Goal: Task Accomplishment & Management: Manage account settings

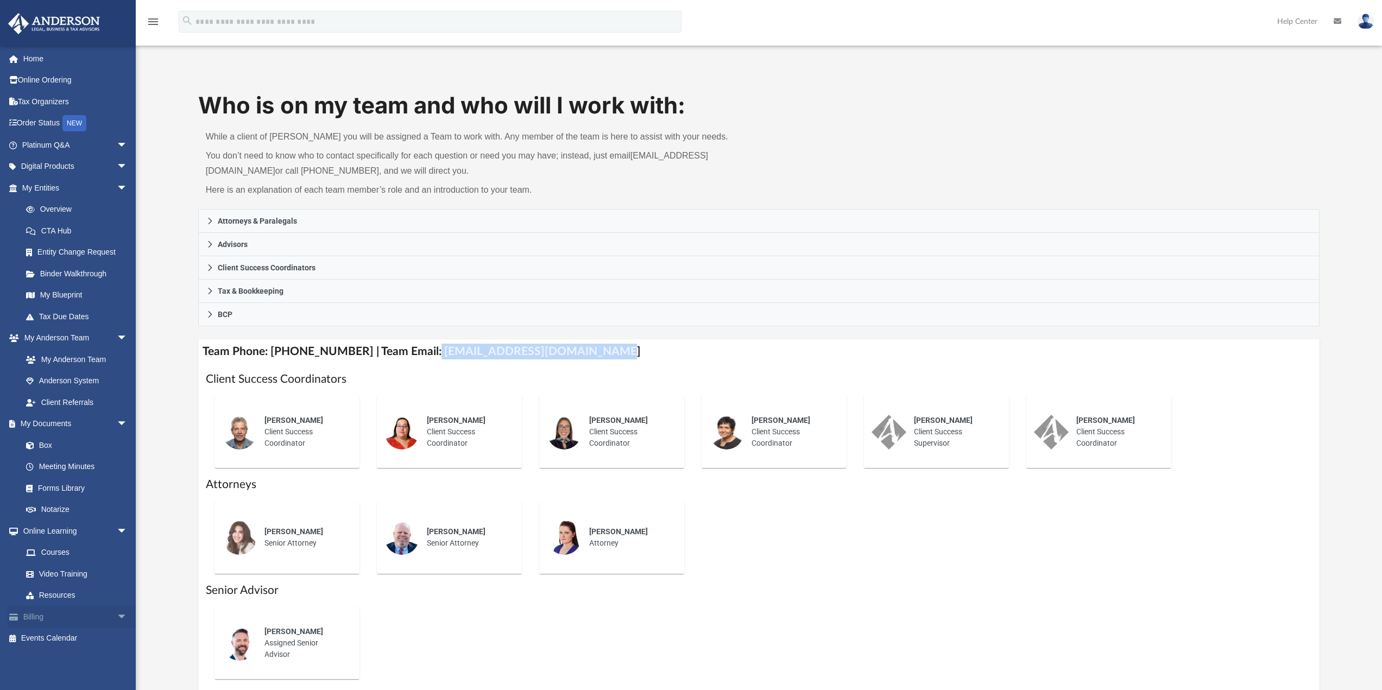
click at [48, 617] on link "Billing arrow_drop_down" at bounding box center [76, 617] width 136 height 22
click at [117, 617] on span "arrow_drop_down" at bounding box center [128, 617] width 22 height 22
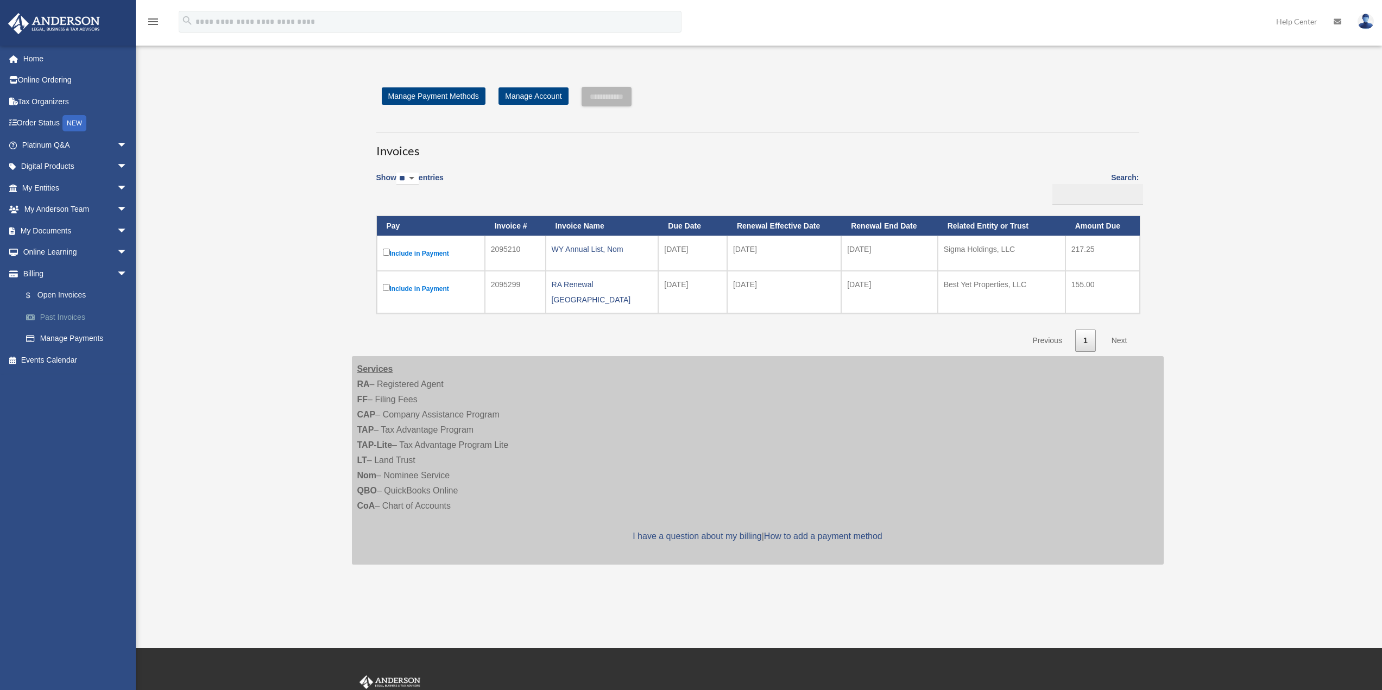
click at [64, 319] on link "Past Invoices" at bounding box center [79, 317] width 129 height 22
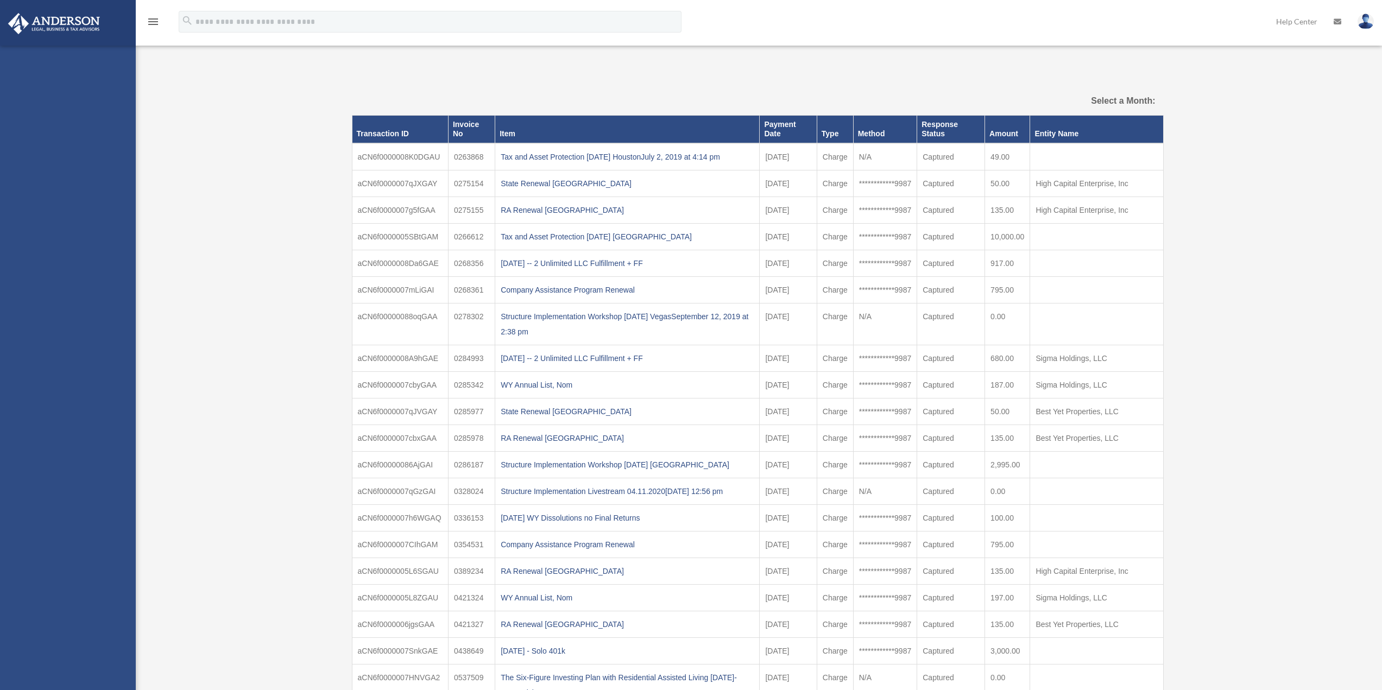
select select
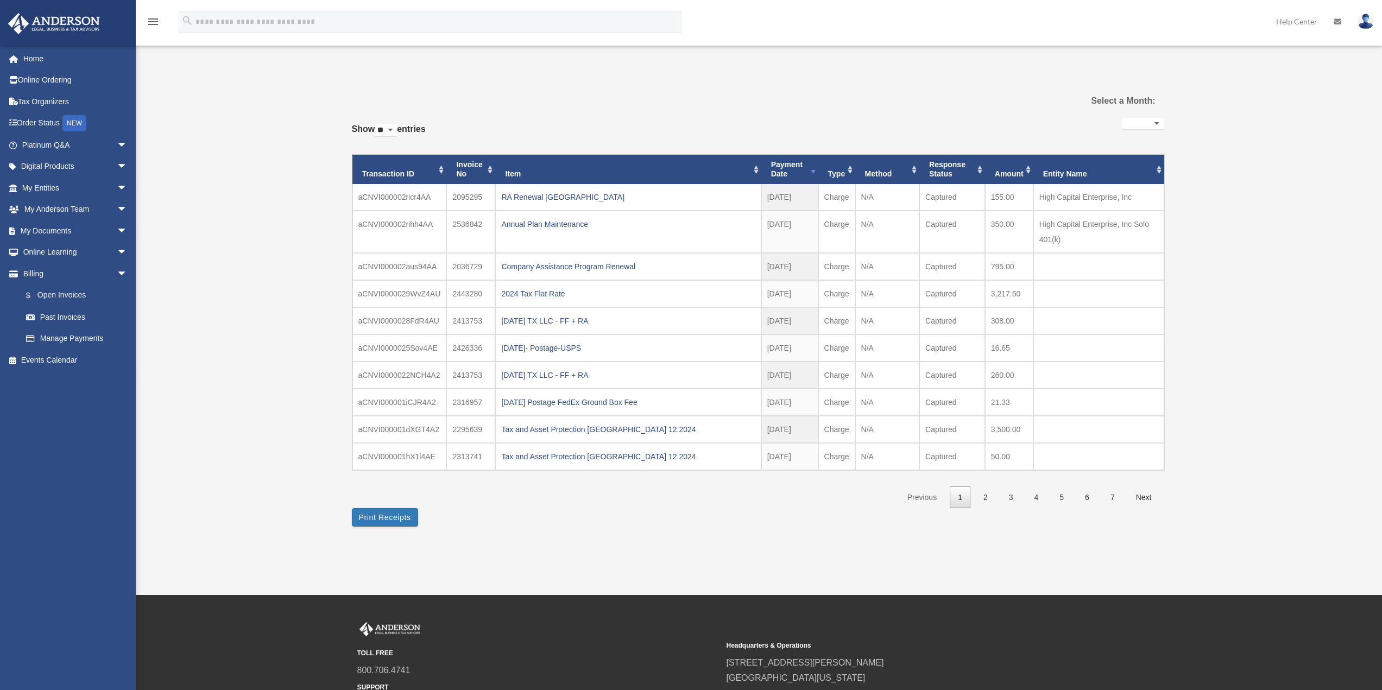
click at [542, 349] on div "2025-03-06- Postage-USPS" at bounding box center [628, 347] width 254 height 15
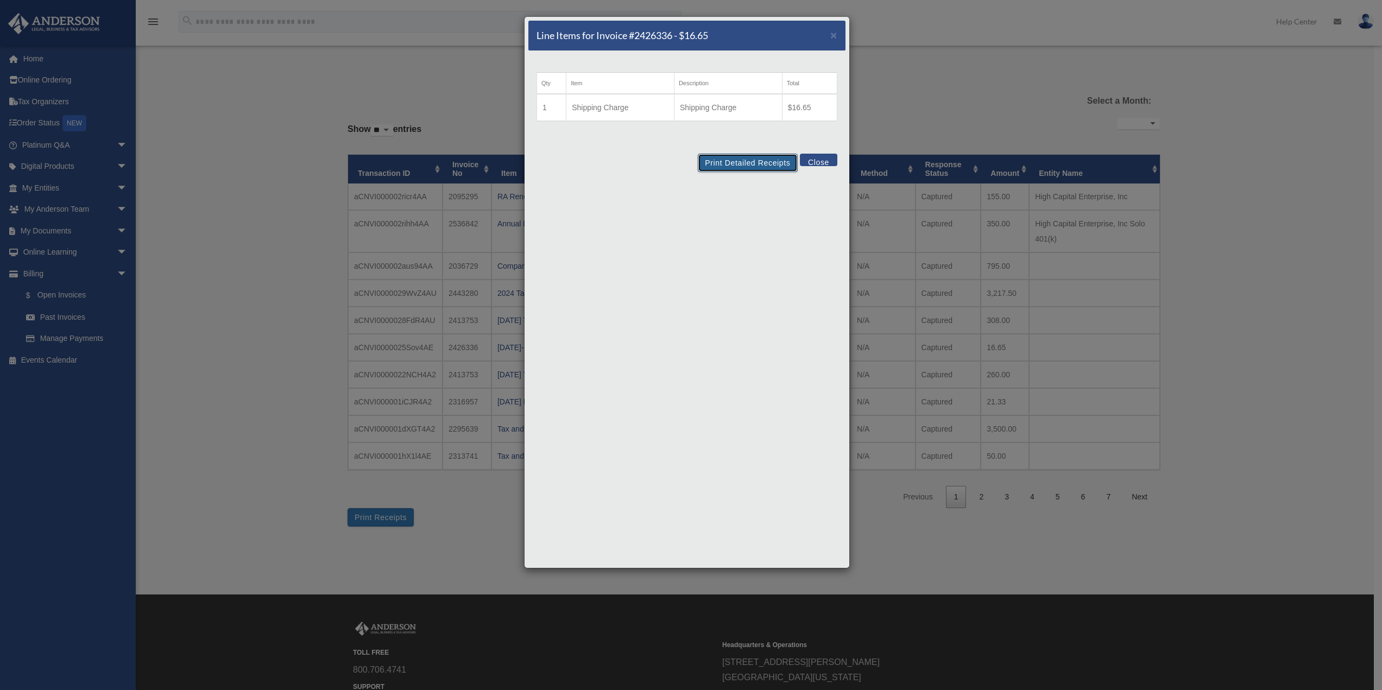
click at [744, 162] on button "Print Detailed Receipts" at bounding box center [747, 163] width 99 height 18
click at [822, 162] on button "Close" at bounding box center [818, 160] width 37 height 12
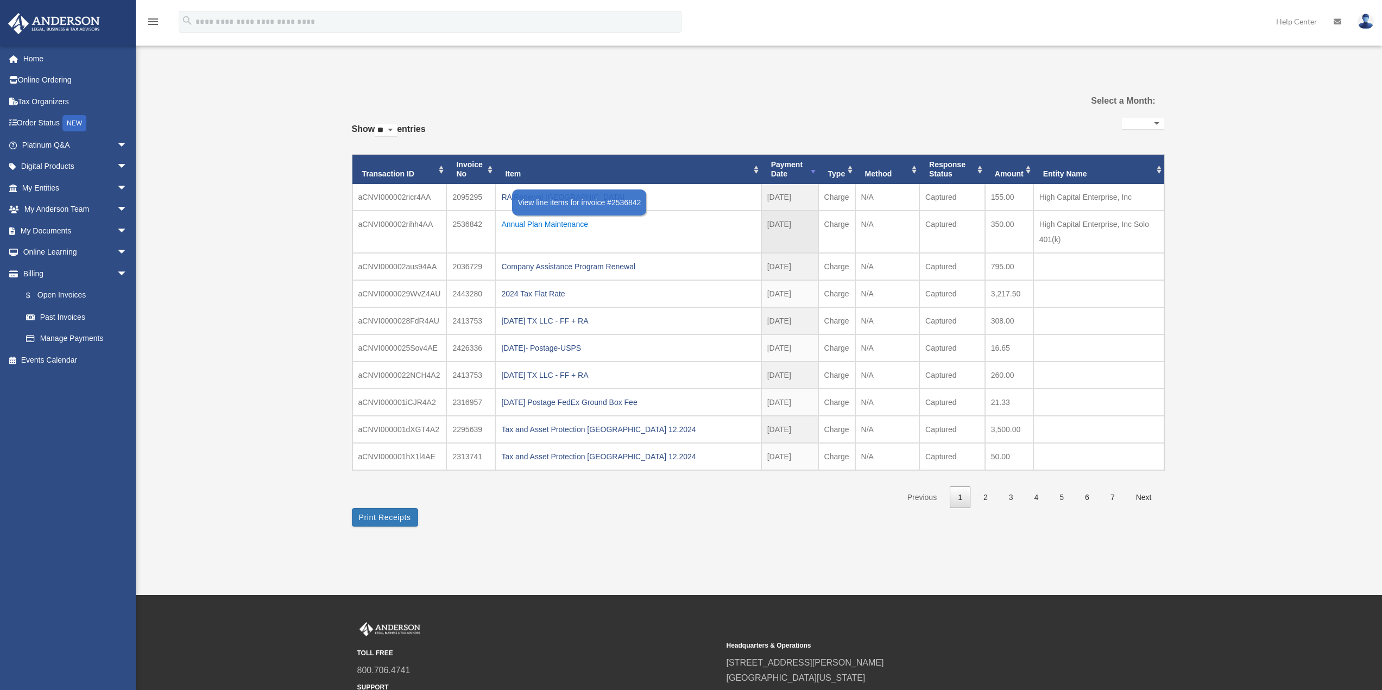
click at [576, 224] on div "Annual Plan Maintenance" at bounding box center [628, 224] width 254 height 15
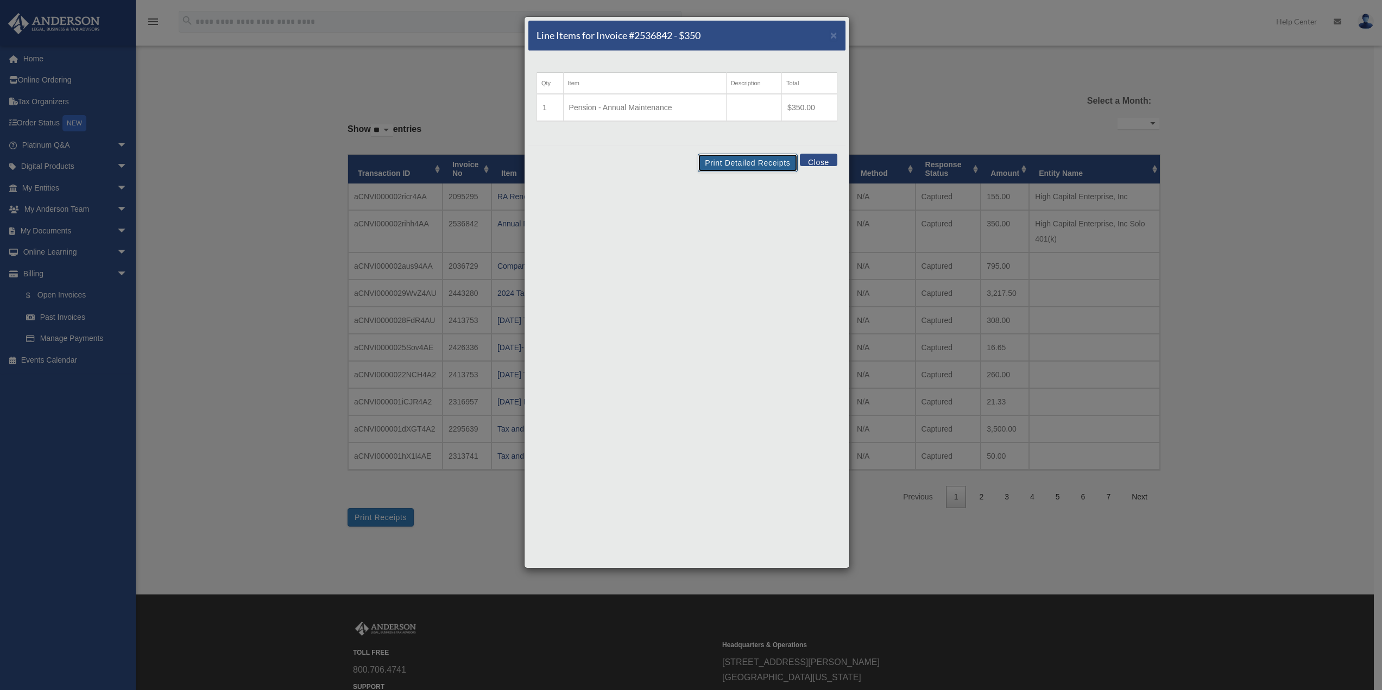
click at [740, 163] on button "Print Detailed Receipts" at bounding box center [747, 163] width 99 height 18
click at [820, 157] on button "Close" at bounding box center [818, 160] width 37 height 12
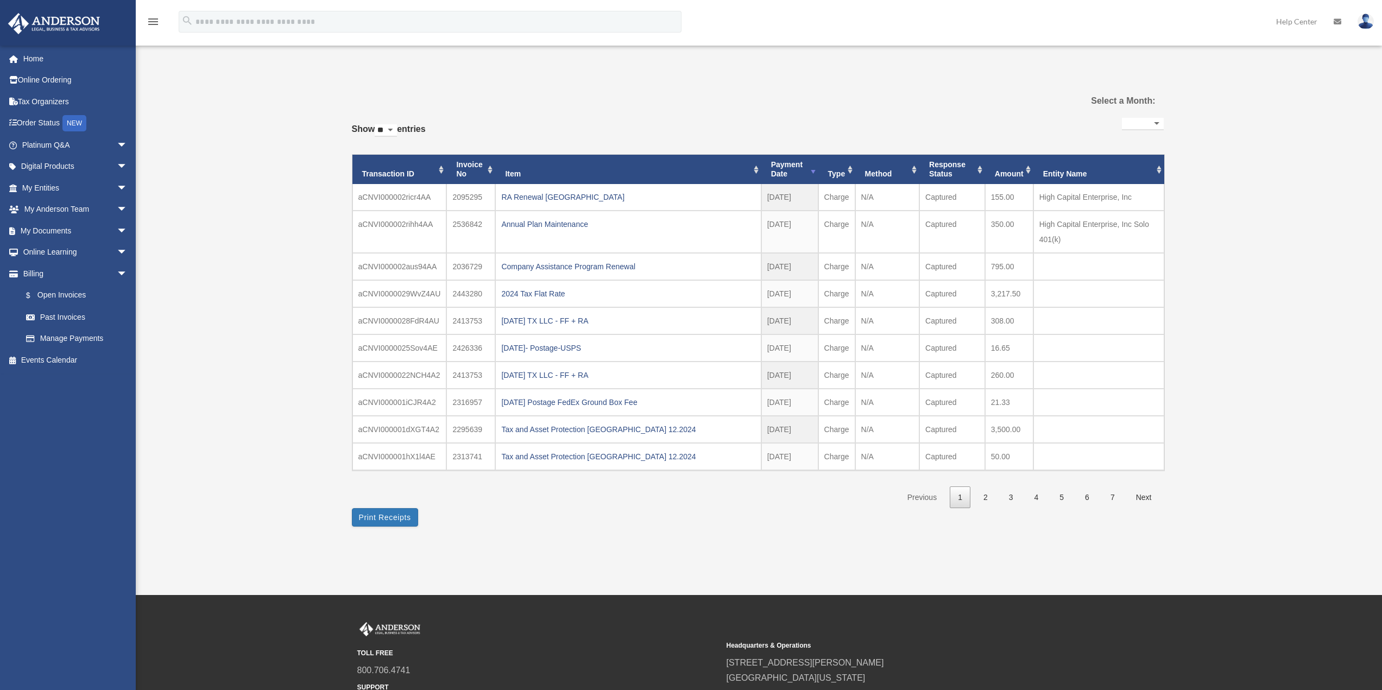
click at [588, 403] on div "2023.12.14 Postage FedEx Ground Box Fee" at bounding box center [628, 402] width 254 height 15
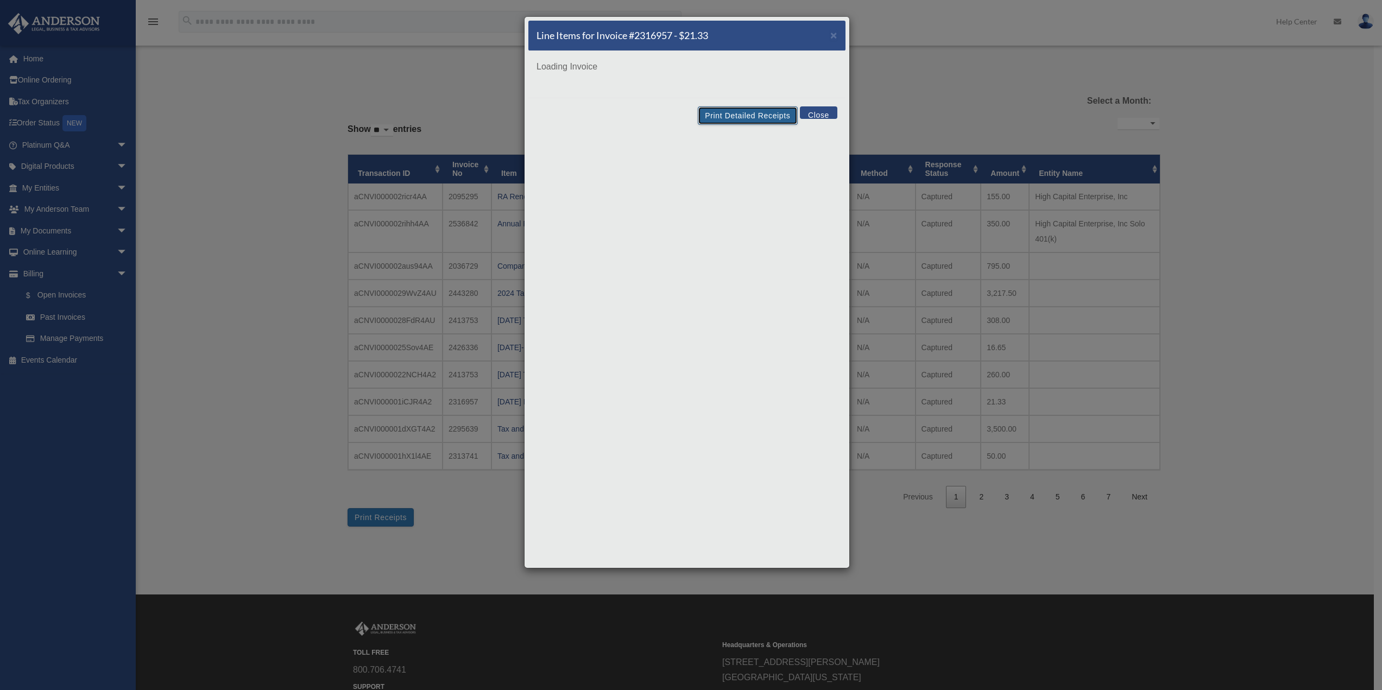
click at [730, 112] on button "Print Detailed Receipts" at bounding box center [747, 115] width 99 height 18
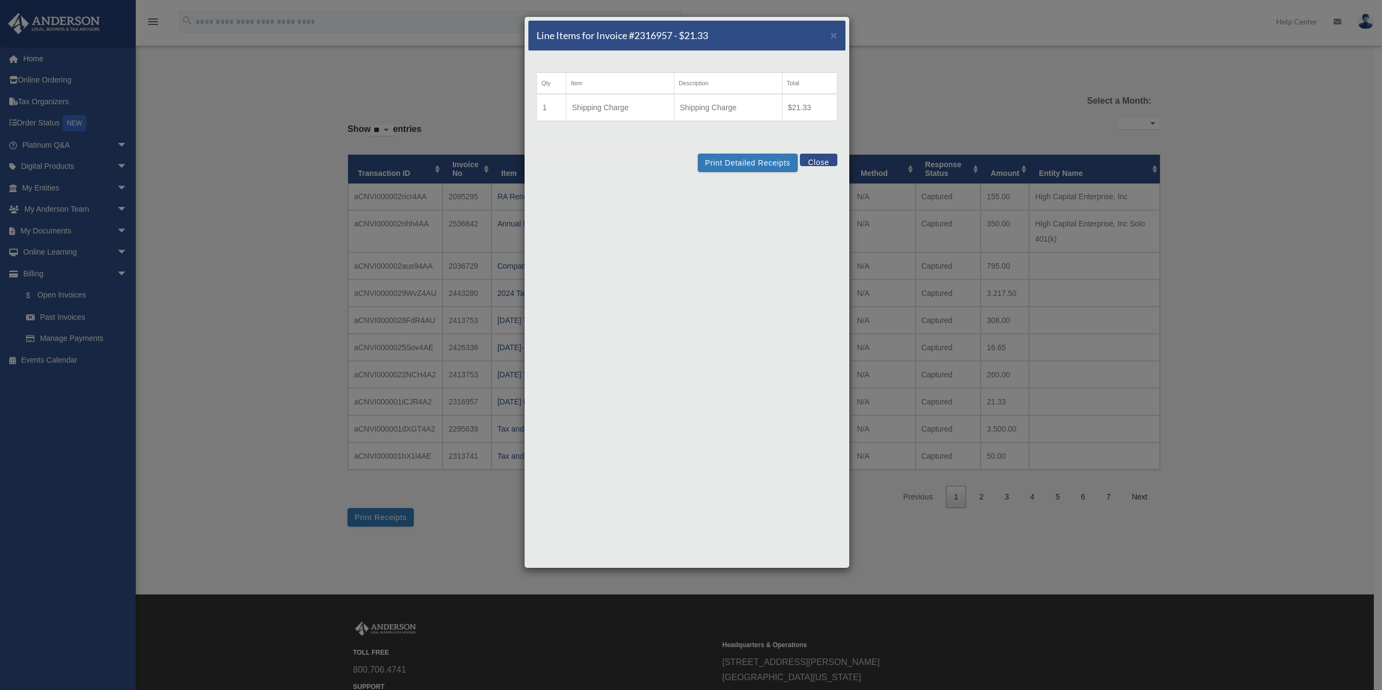
click at [815, 158] on button "Close" at bounding box center [818, 160] width 37 height 12
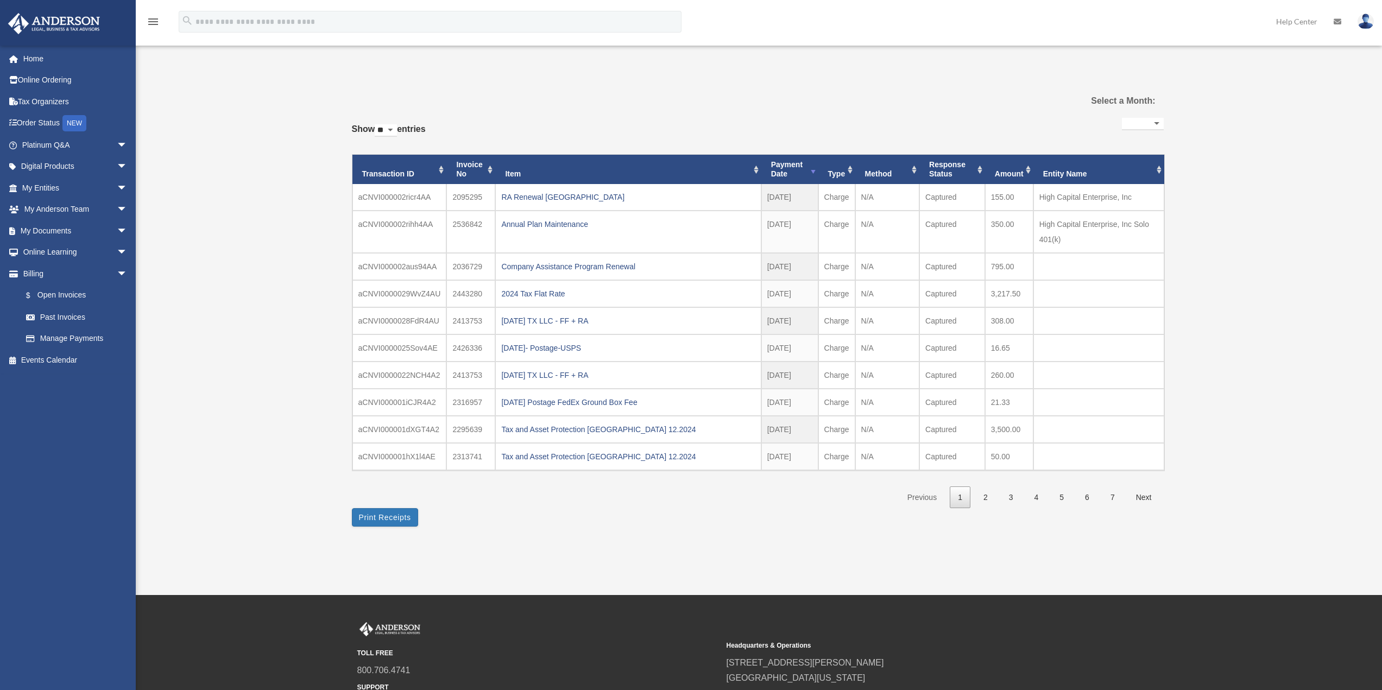
click at [632, 509] on div "**********" at bounding box center [758, 307] width 812 height 440
click at [597, 403] on div "2023.12.14 Postage FedEx Ground Box Fee" at bounding box center [628, 402] width 254 height 15
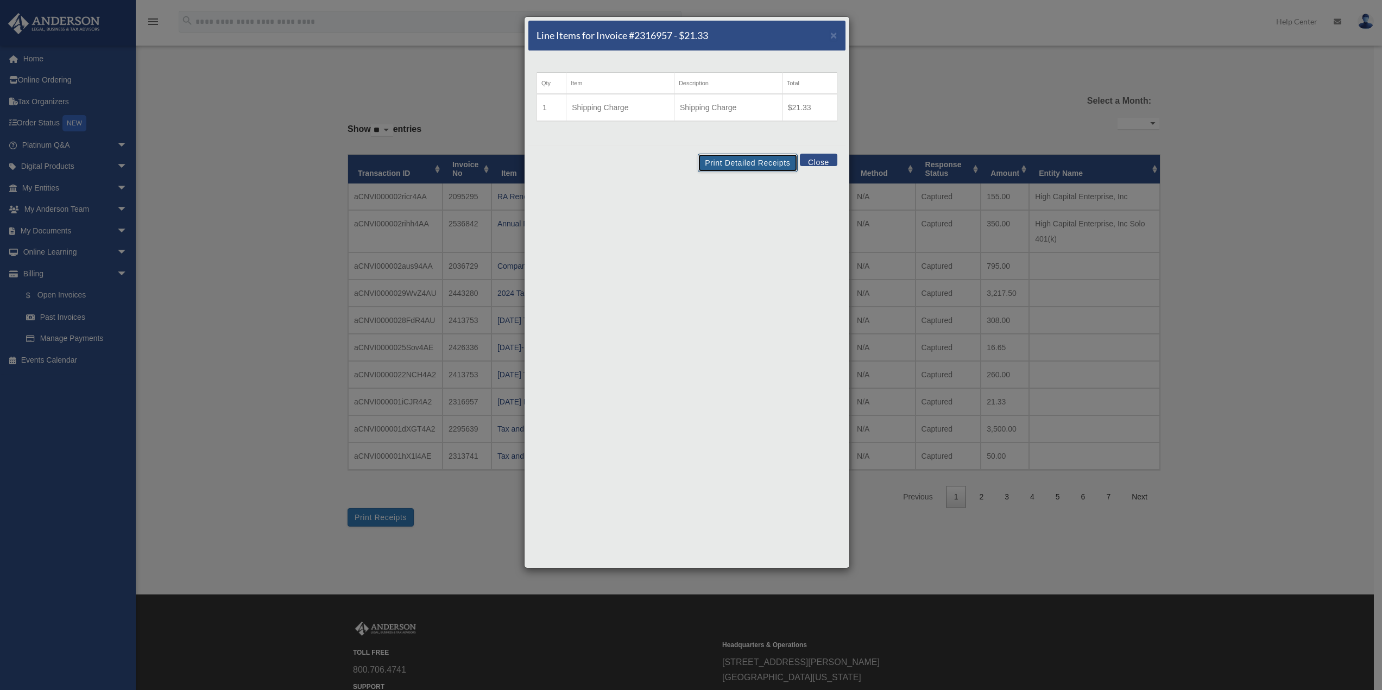
click at [736, 159] on button "Print Detailed Receipts" at bounding box center [747, 163] width 99 height 18
click at [812, 159] on button "Close" at bounding box center [818, 160] width 37 height 12
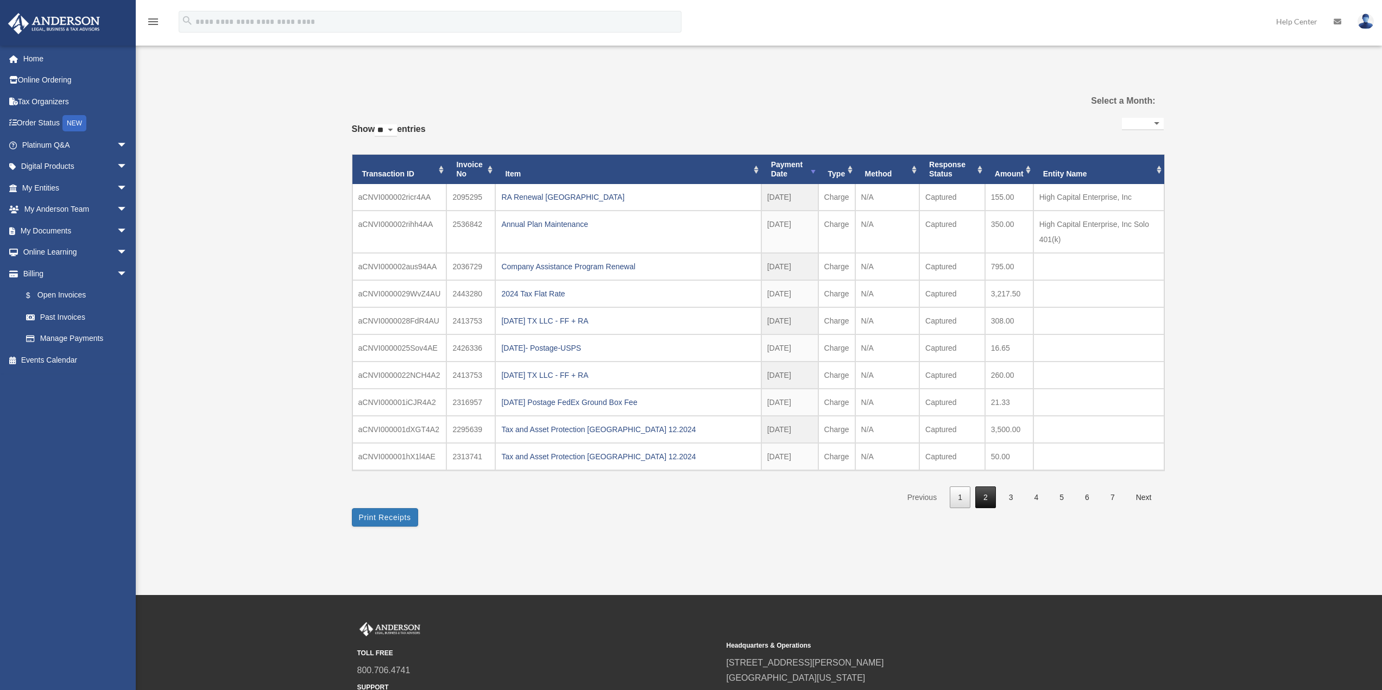
click at [988, 501] on link "2" at bounding box center [985, 498] width 21 height 22
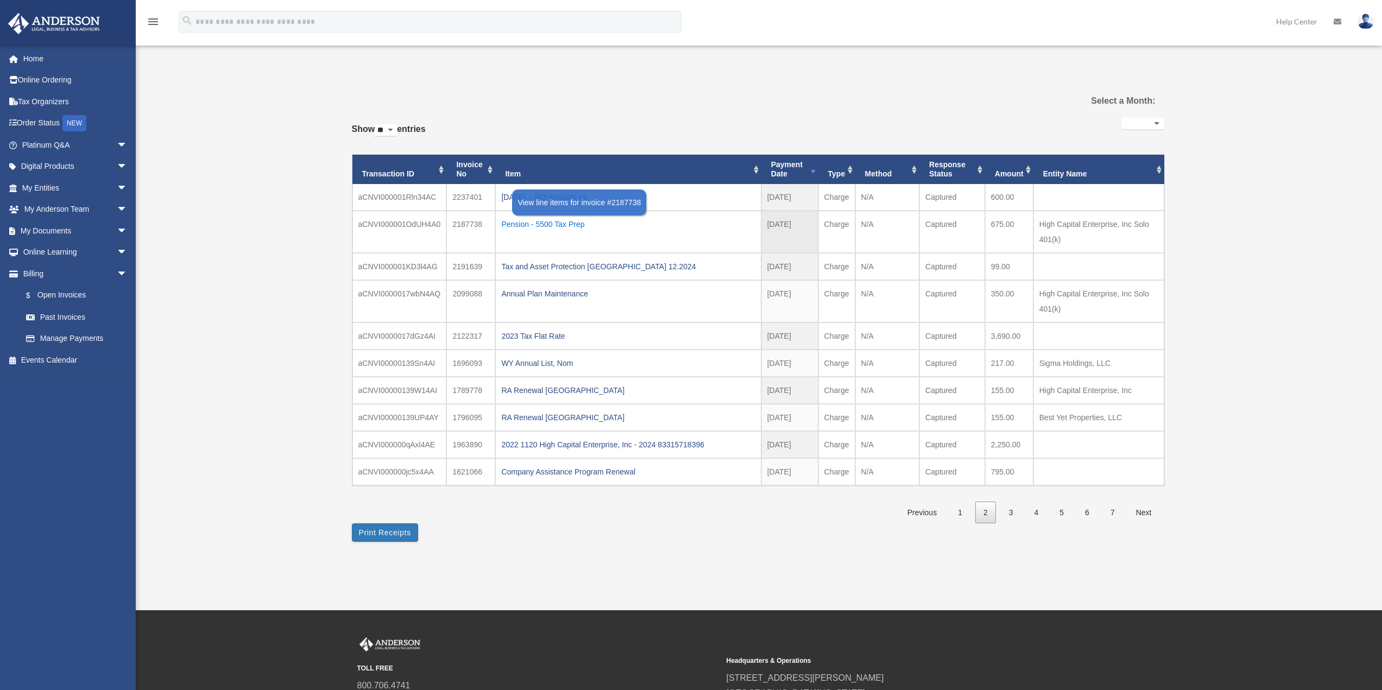
click at [551, 224] on div "Pension - 5500 Tax Prep" at bounding box center [628, 224] width 254 height 15
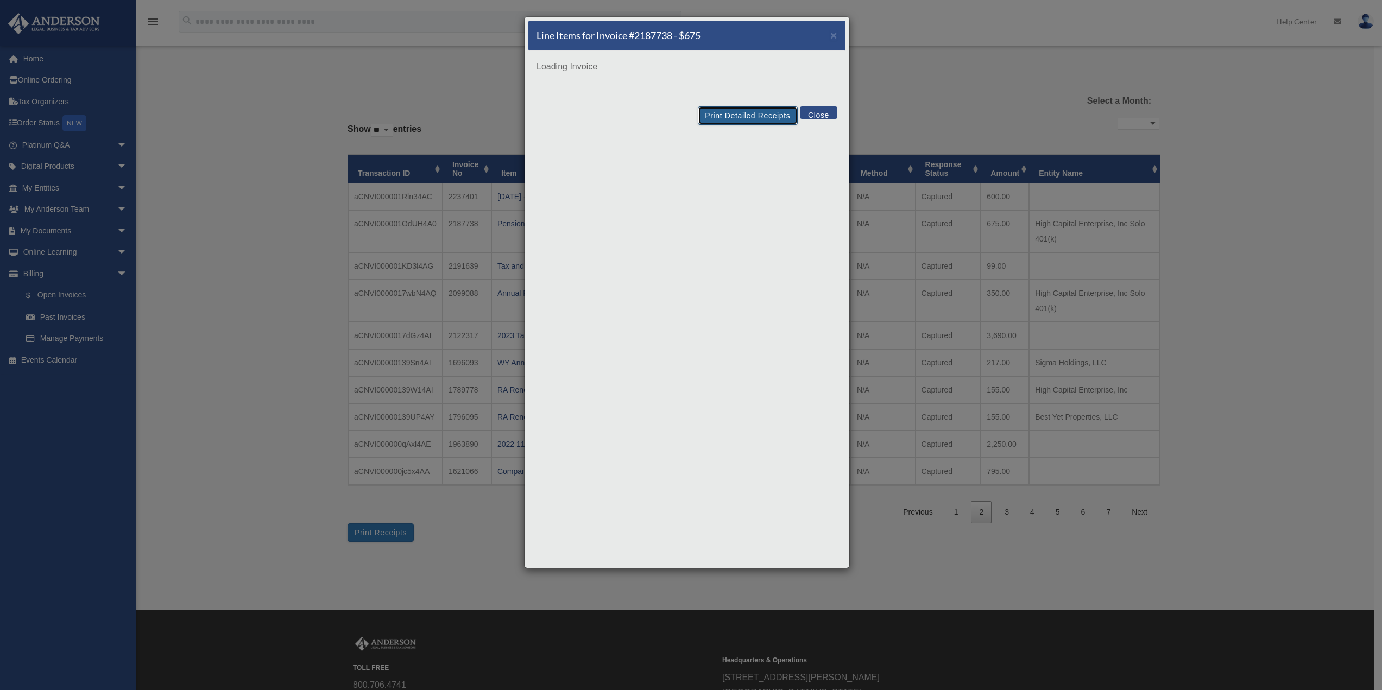
click at [753, 116] on button "Print Detailed Receipts" at bounding box center [747, 115] width 99 height 18
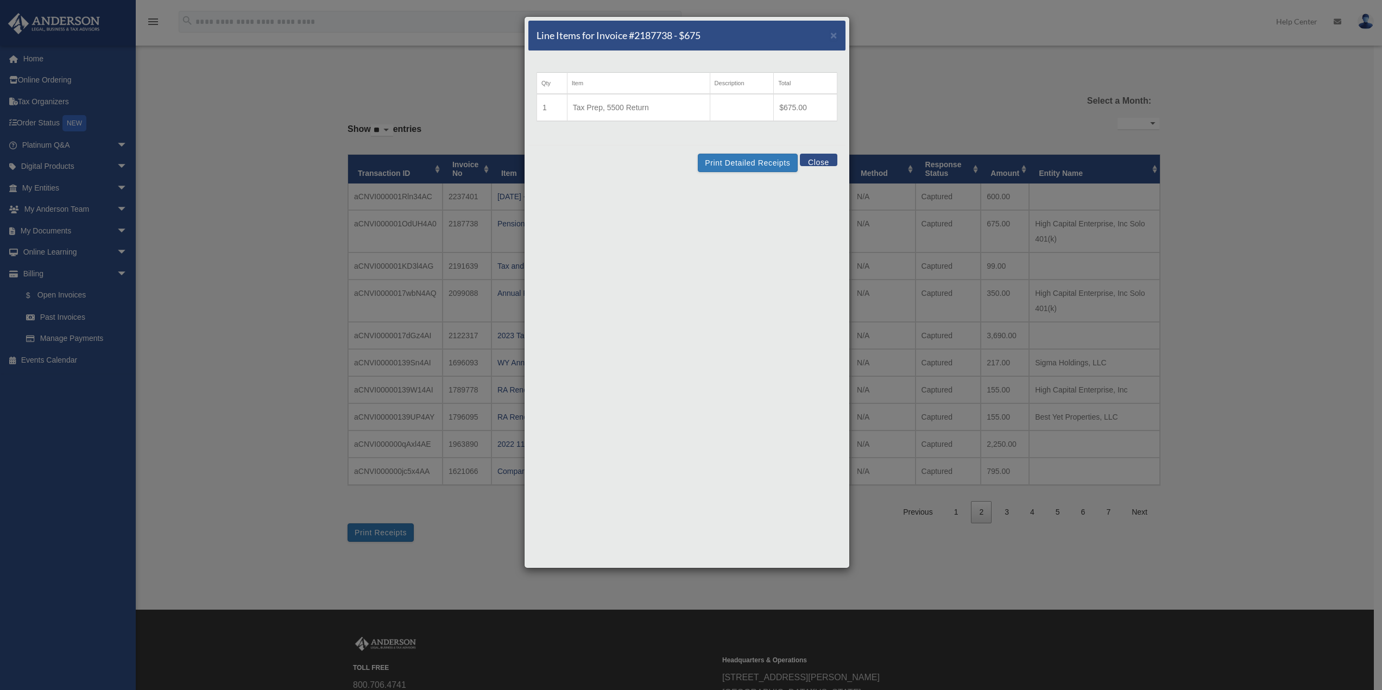
click at [813, 158] on button "Close" at bounding box center [818, 160] width 37 height 12
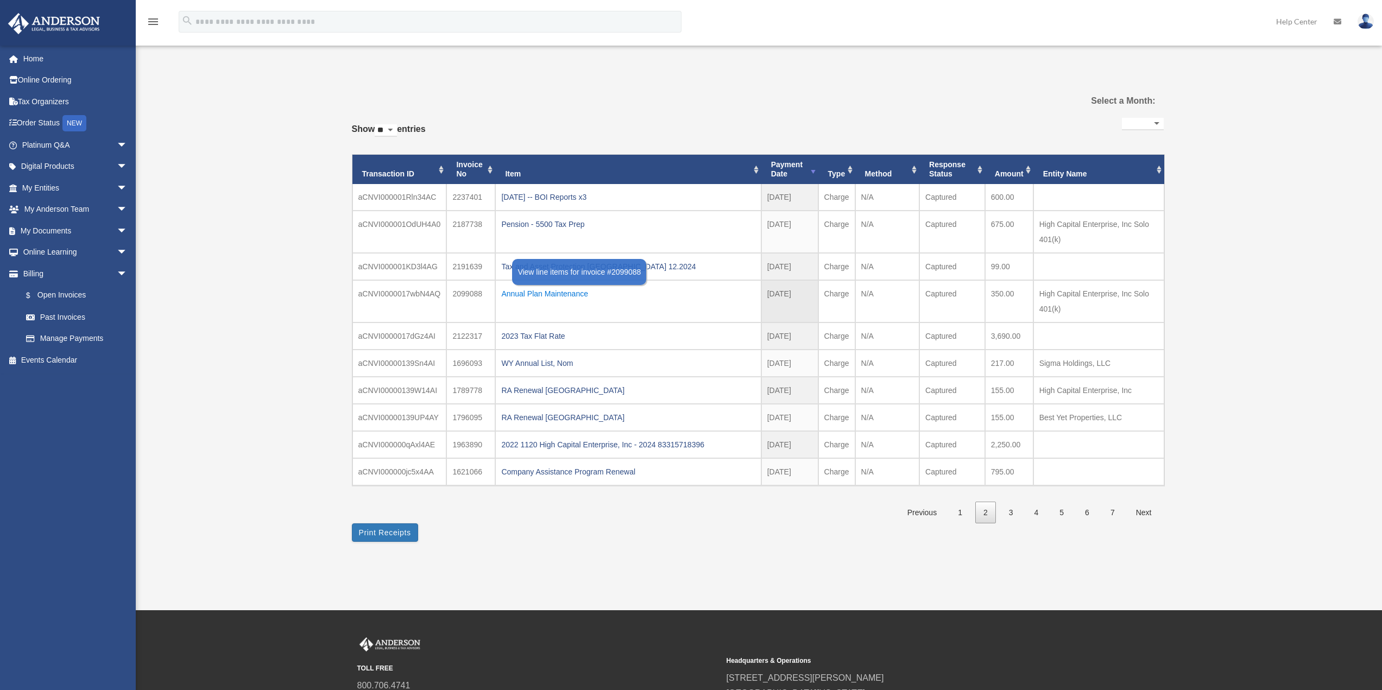
click at [538, 293] on div "Annual Plan Maintenance" at bounding box center [628, 293] width 254 height 15
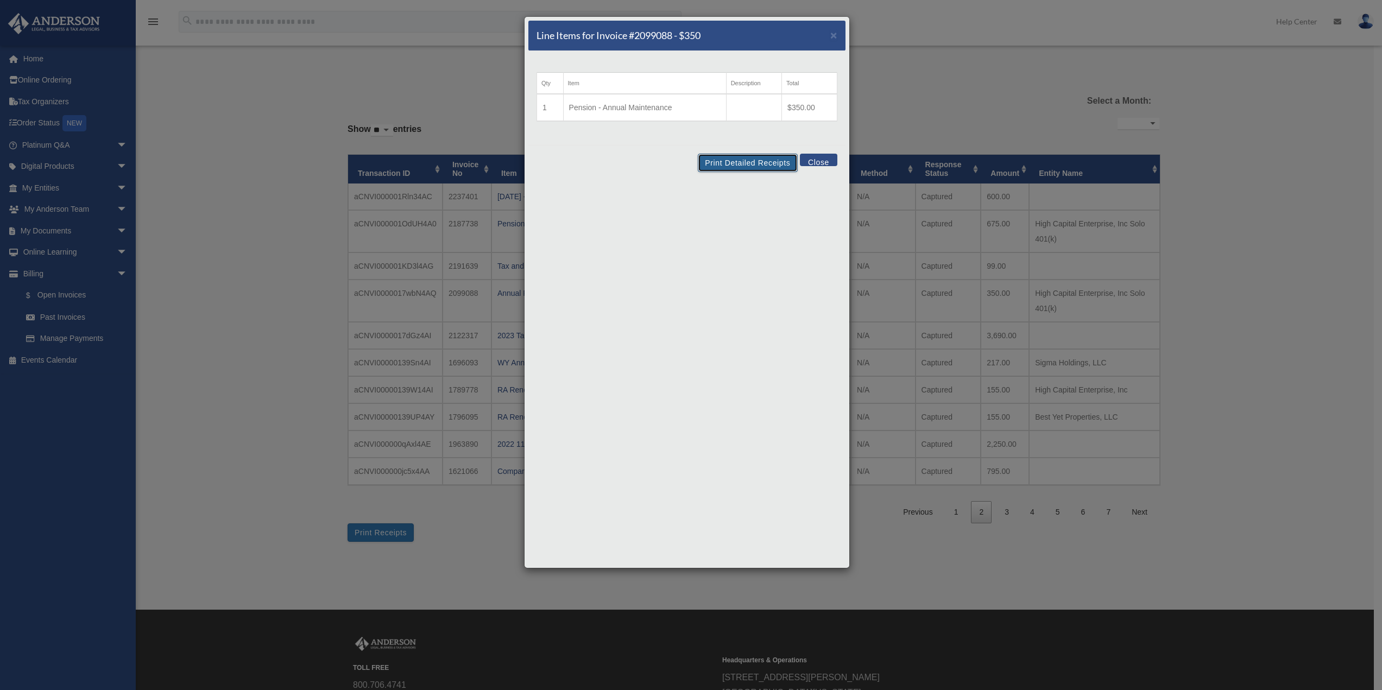
click at [747, 161] on button "Print Detailed Receipts" at bounding box center [747, 163] width 99 height 18
click at [822, 160] on button "Close" at bounding box center [818, 160] width 37 height 12
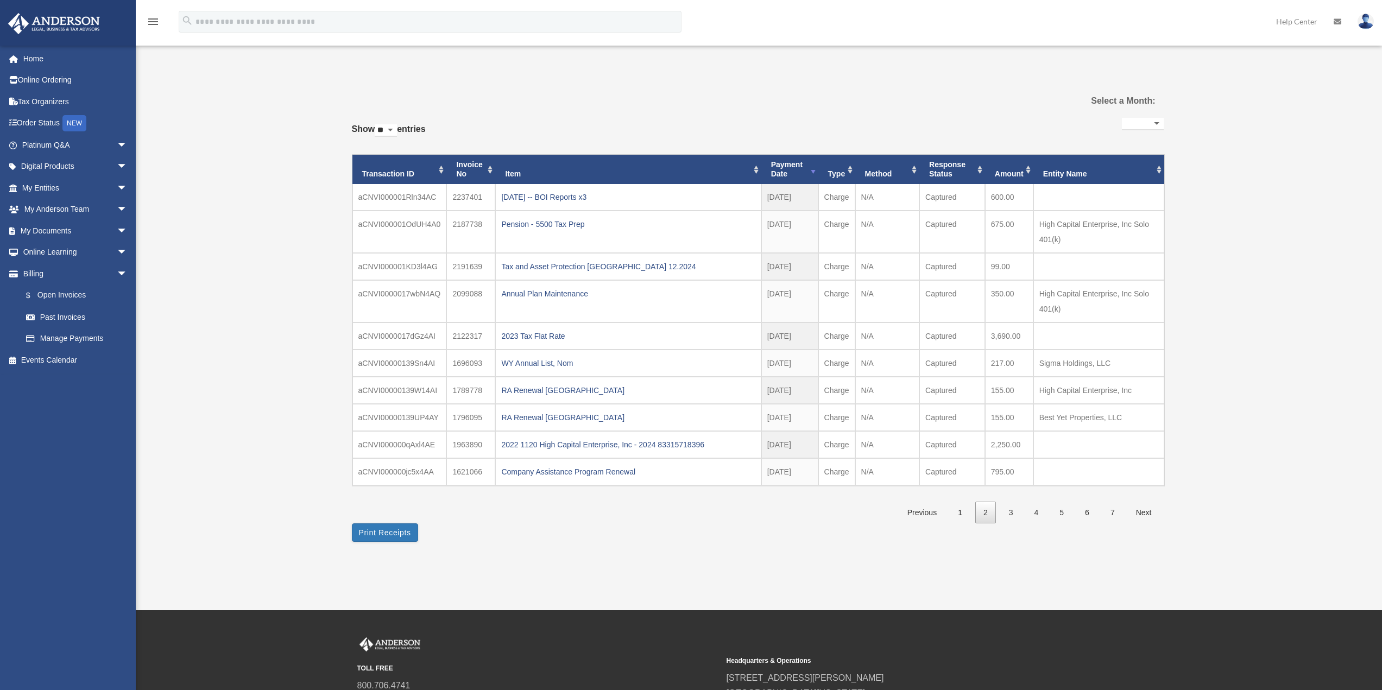
click at [962, 513] on link "1" at bounding box center [960, 513] width 21 height 22
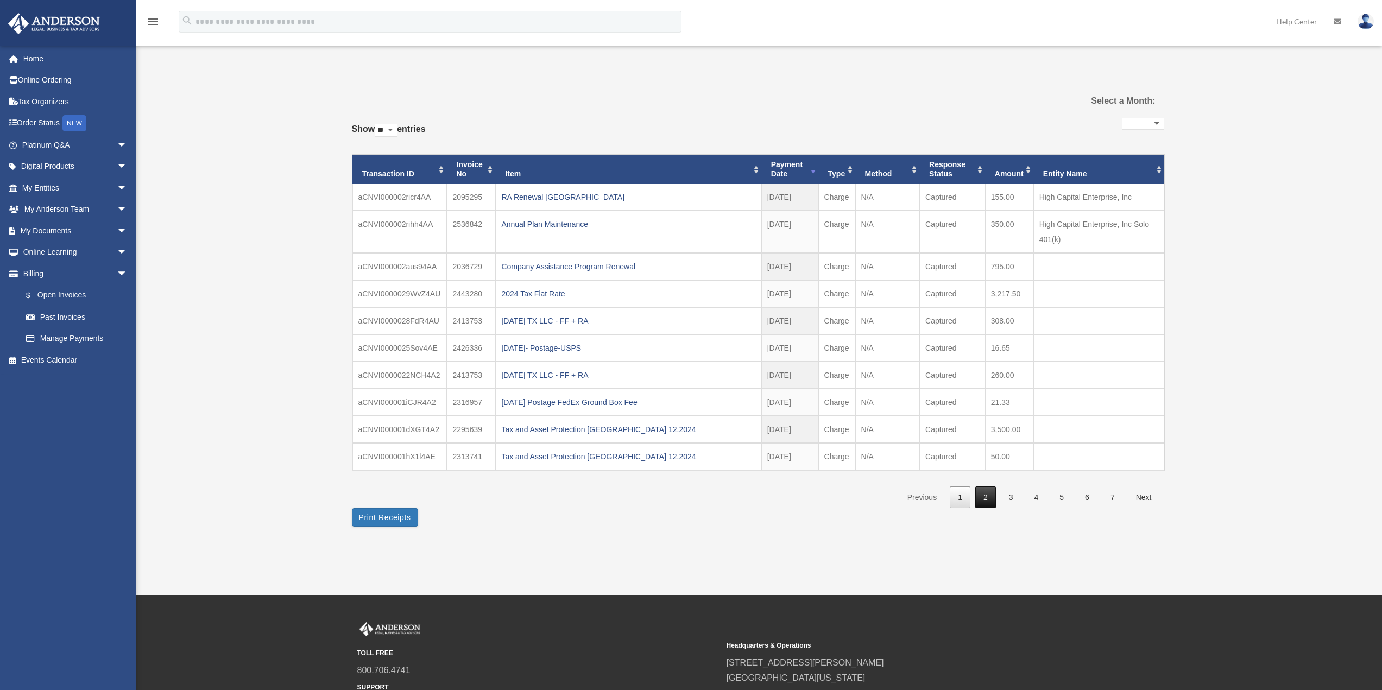
click at [984, 497] on link "2" at bounding box center [985, 498] width 21 height 22
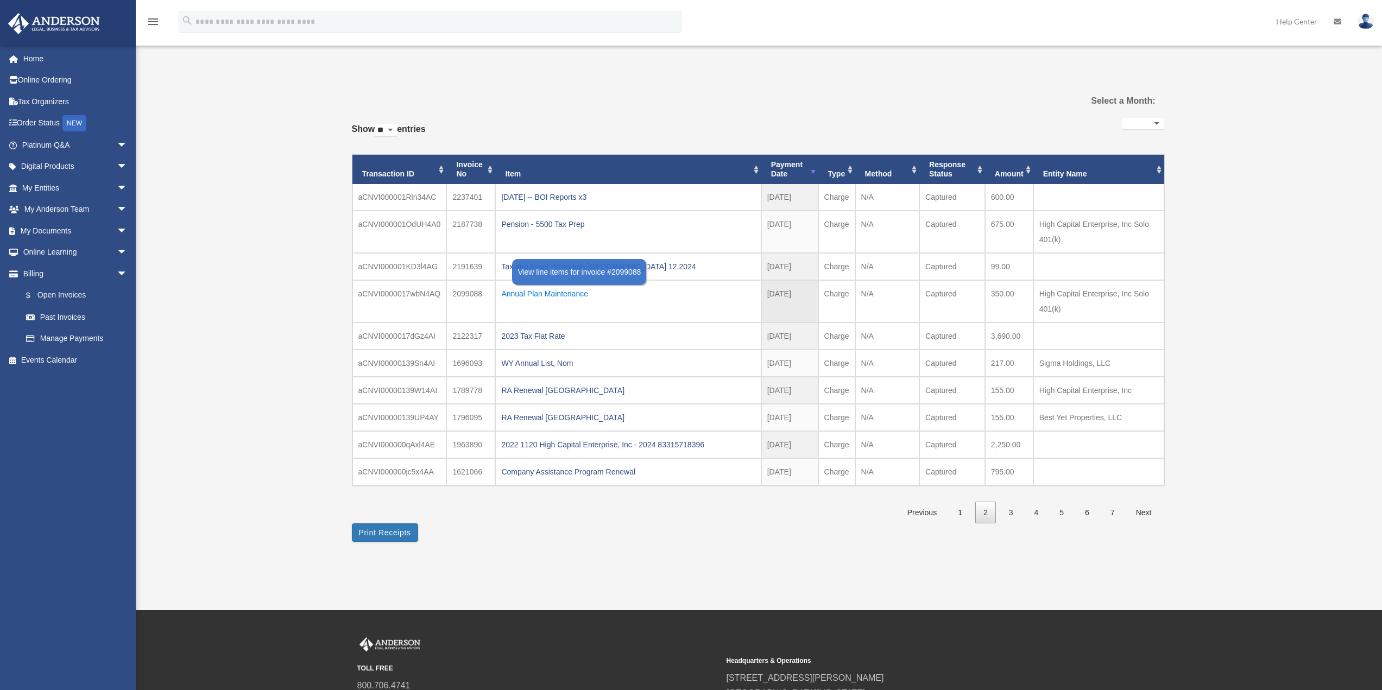
click at [555, 294] on div "Annual Plan Maintenance" at bounding box center [628, 293] width 254 height 15
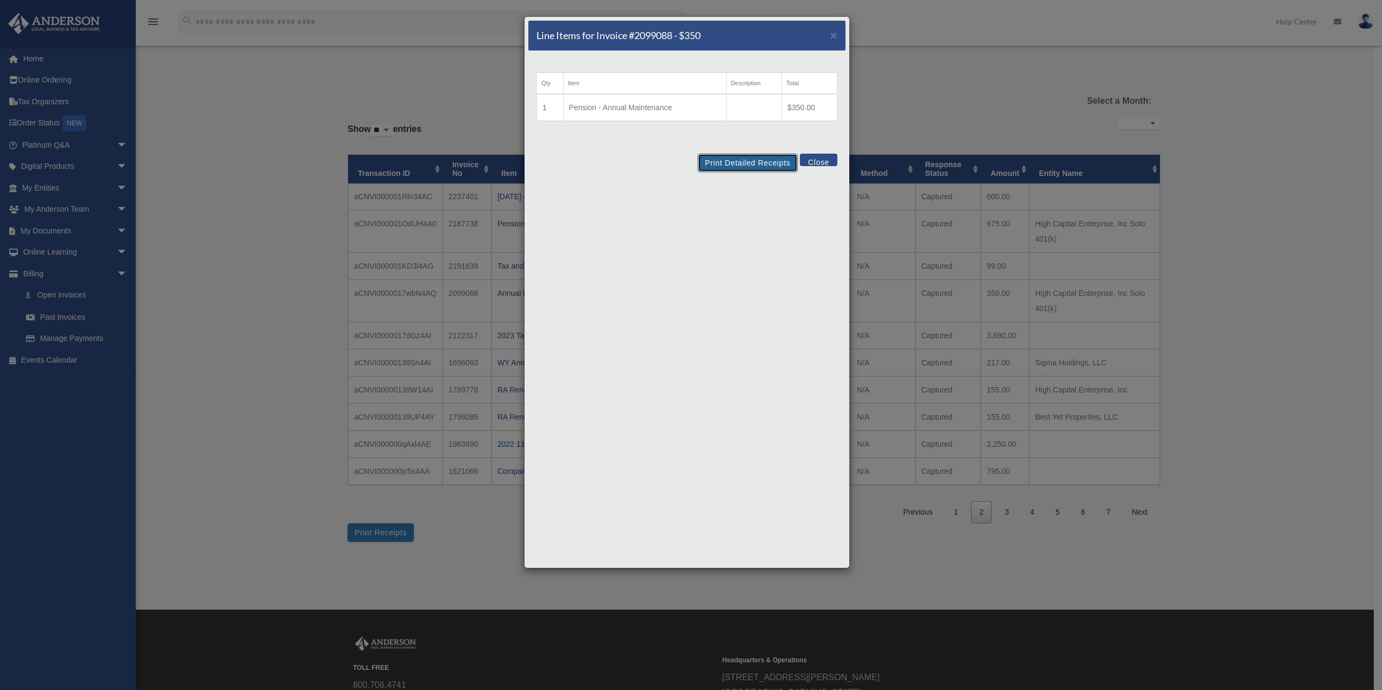
click at [734, 164] on button "Print Detailed Receipts" at bounding box center [747, 163] width 99 height 18
click at [817, 161] on button "Close" at bounding box center [818, 160] width 37 height 12
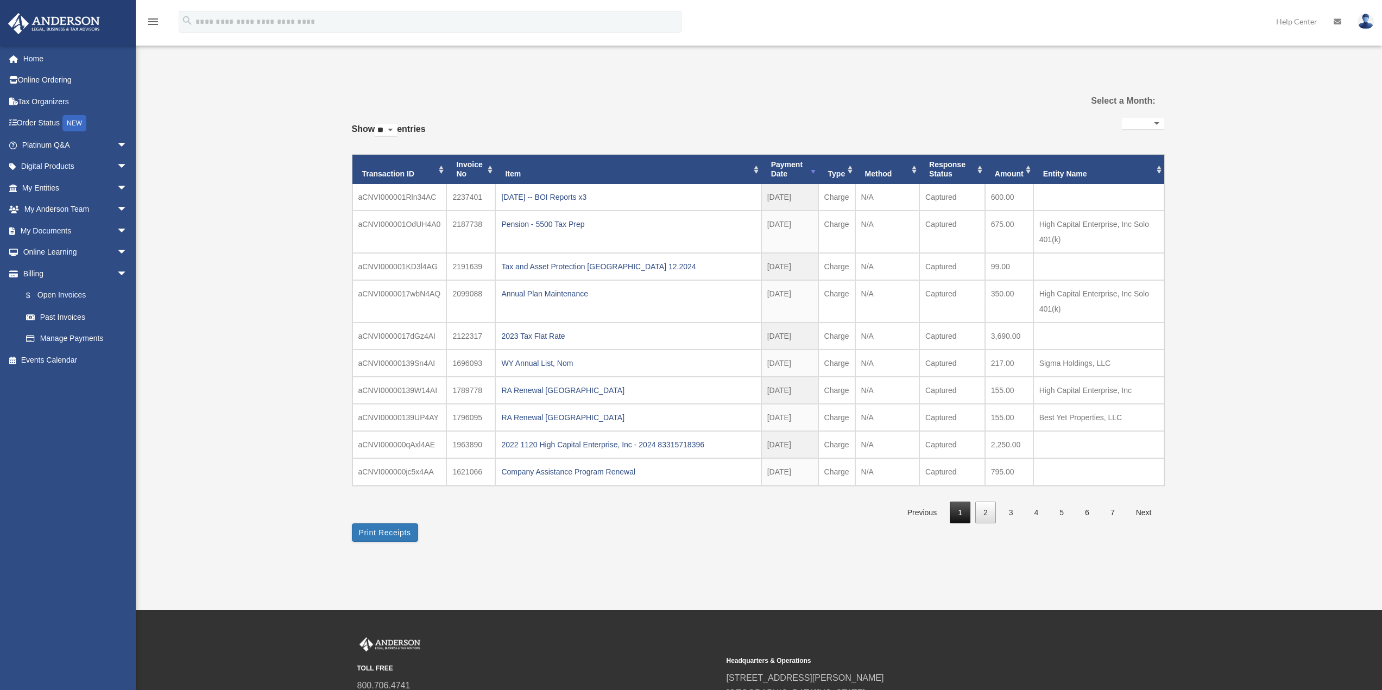
click at [956, 513] on link "1" at bounding box center [960, 513] width 21 height 22
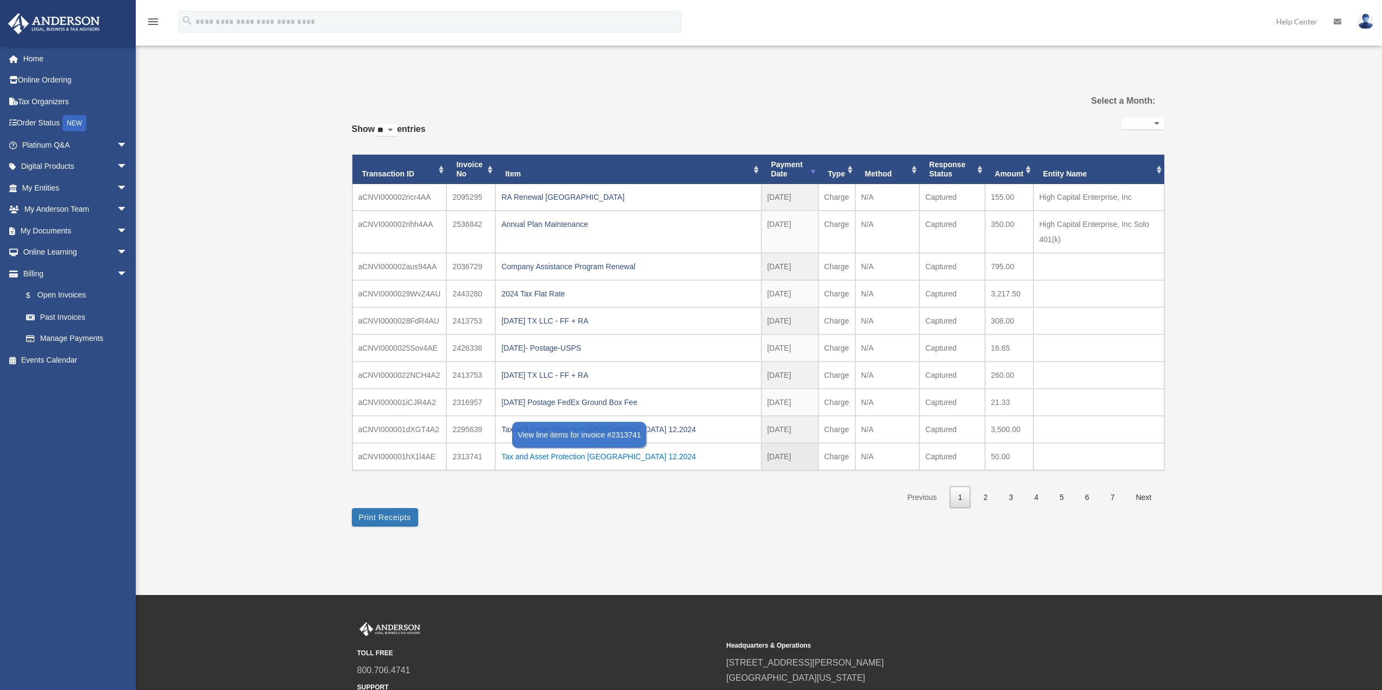
click at [568, 457] on div "Tax and Asset Protection Las Vegas 12.2024" at bounding box center [628, 456] width 254 height 15
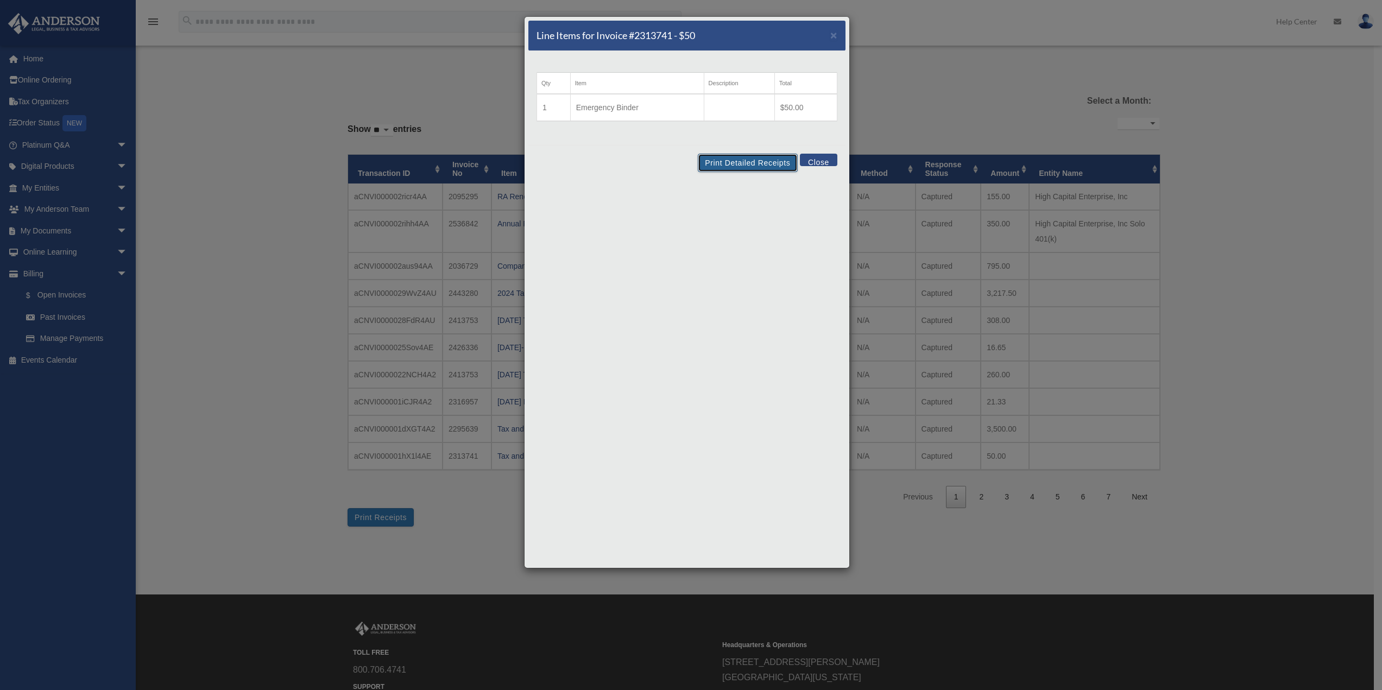
click at [732, 165] on button "Print Detailed Receipts" at bounding box center [747, 163] width 99 height 18
click at [815, 159] on button "Close" at bounding box center [818, 160] width 37 height 12
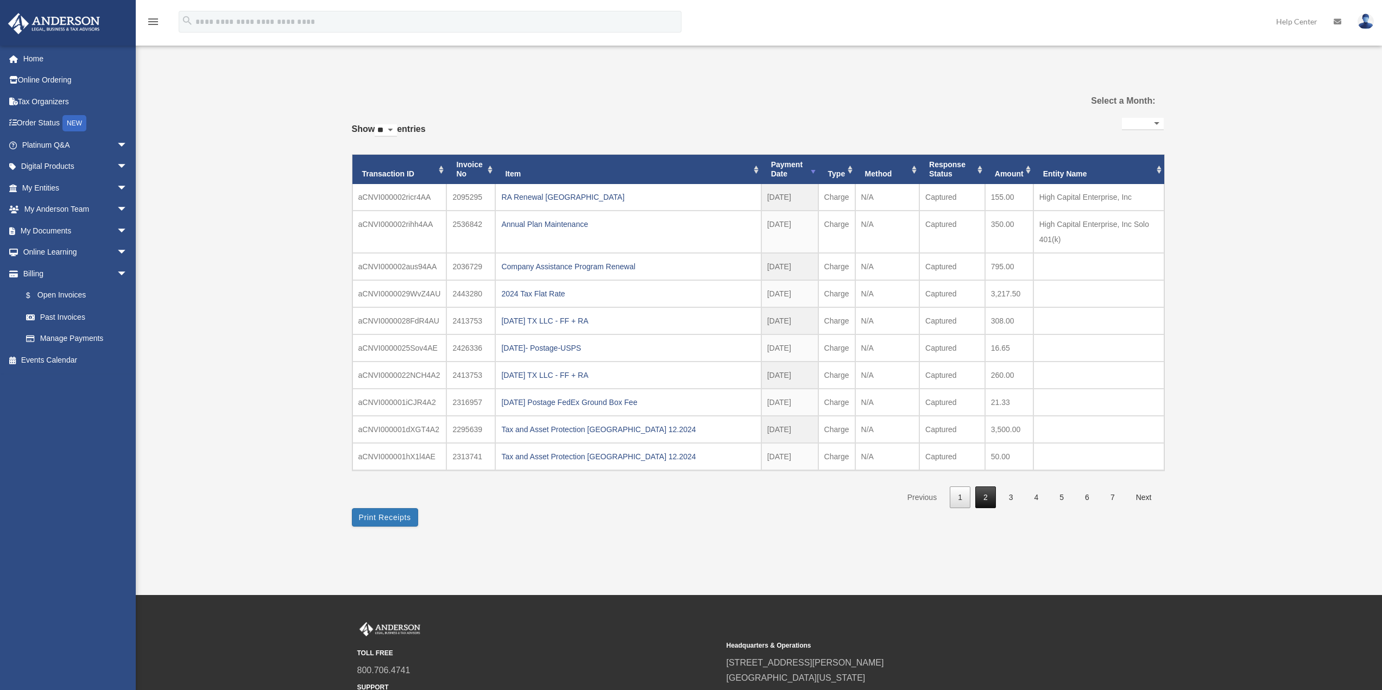
click at [987, 501] on link "2" at bounding box center [985, 498] width 21 height 22
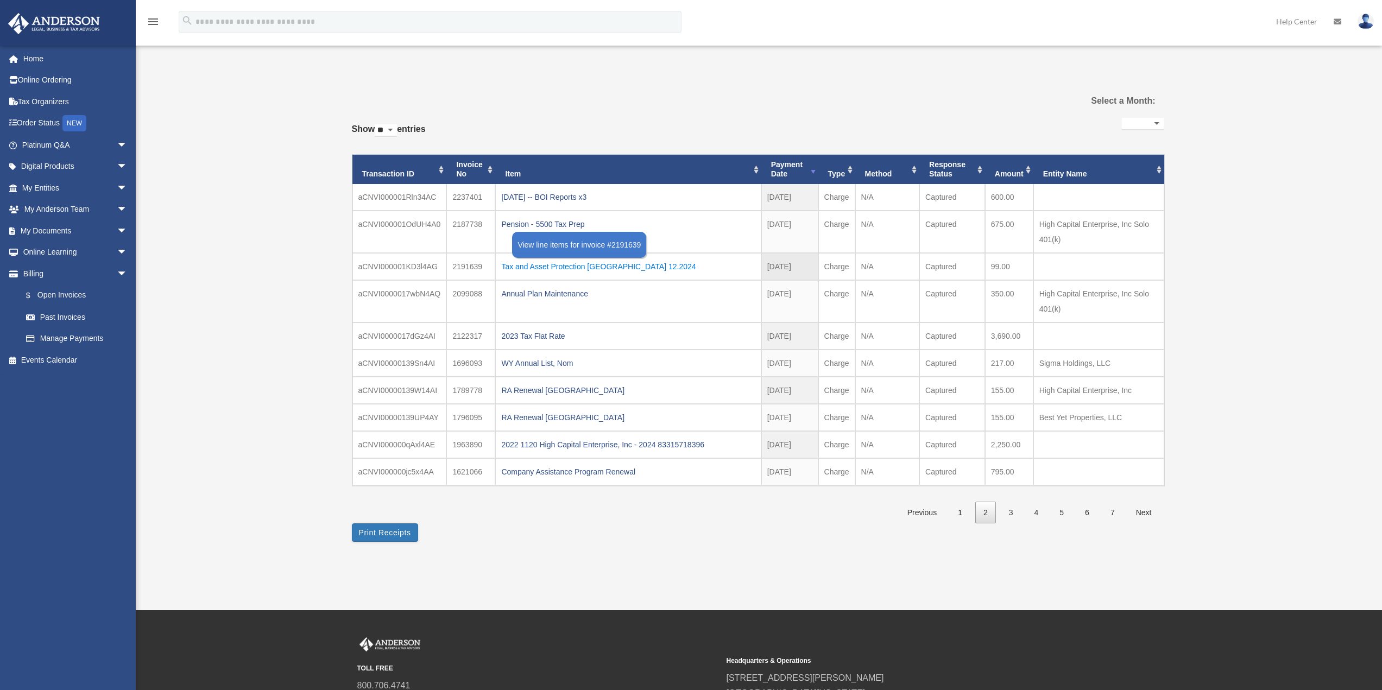
click at [561, 267] on div "Tax and Asset Protection Las Vegas 12.2024" at bounding box center [628, 266] width 254 height 15
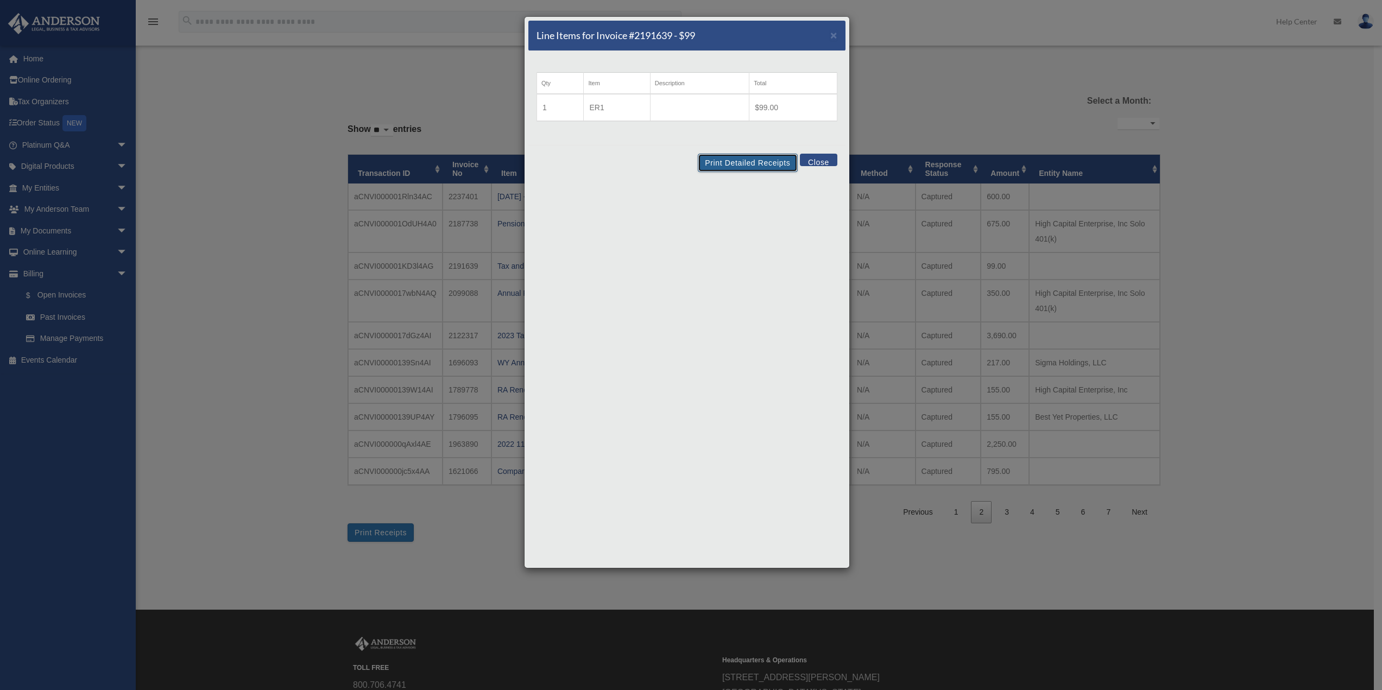
click at [762, 166] on button "Print Detailed Receipts" at bounding box center [747, 163] width 99 height 18
click at [817, 161] on button "Close" at bounding box center [818, 160] width 37 height 12
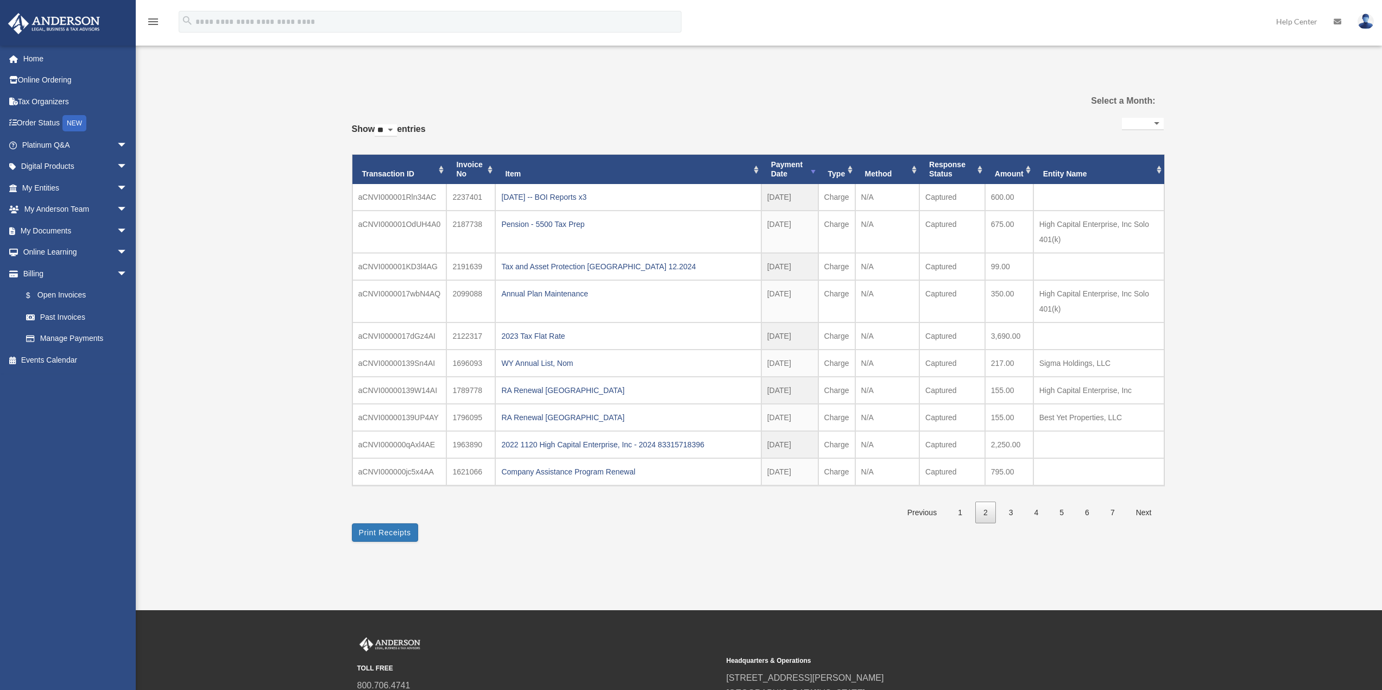
click at [1361, 20] on img at bounding box center [1366, 22] width 16 height 16
click at [1156, 96] on link "Logout" at bounding box center [1203, 95] width 109 height 22
